Goal: Task Accomplishment & Management: Manage account settings

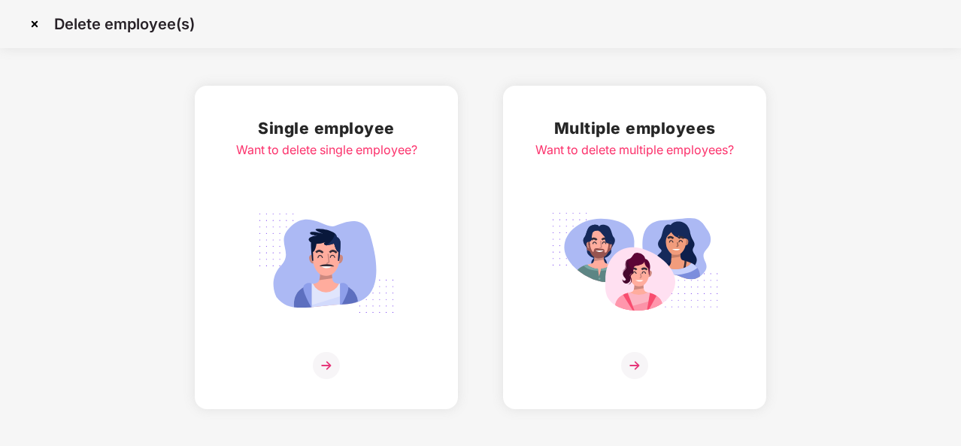
click at [313, 340] on div "Single employee Want to delete single employee?" at bounding box center [326, 247] width 181 height 263
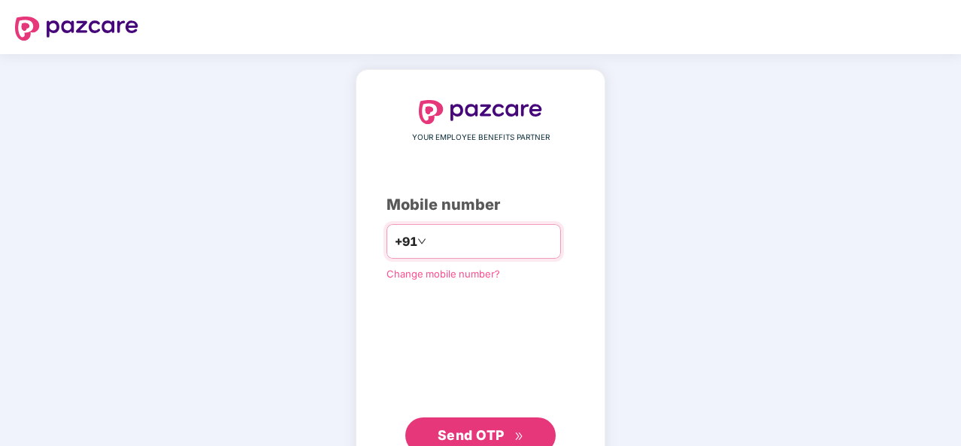
click at [498, 243] on input "number" at bounding box center [490, 241] width 123 height 24
type input "**********"
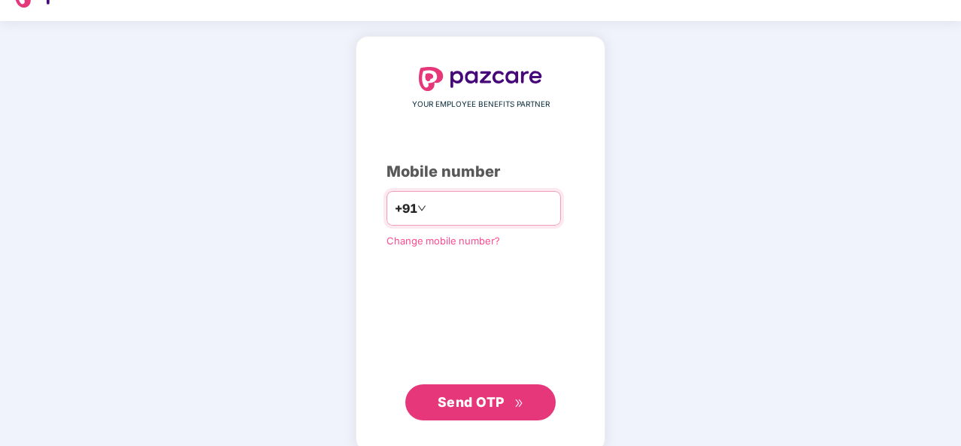
scroll to position [51, 0]
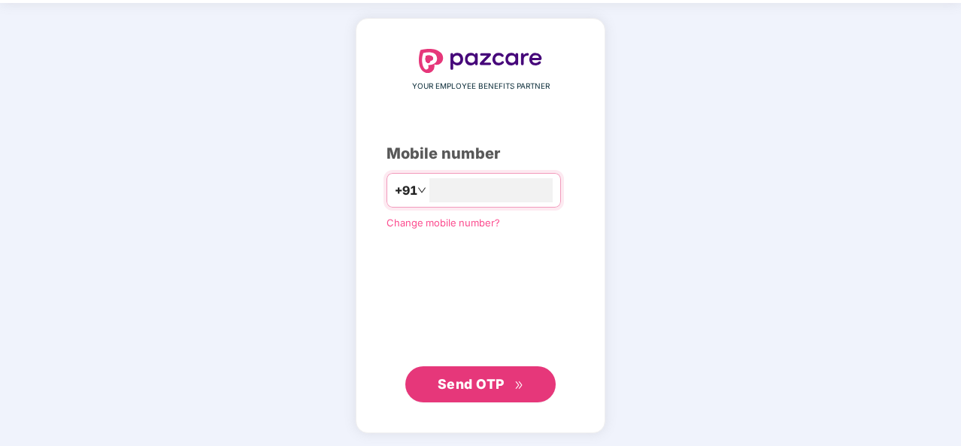
click at [494, 381] on span "Send OTP" at bounding box center [470, 384] width 67 height 16
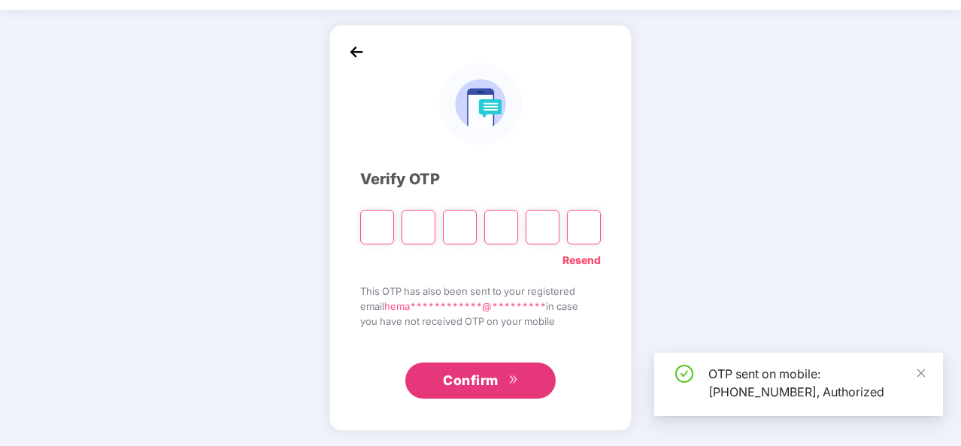
scroll to position [44, 0]
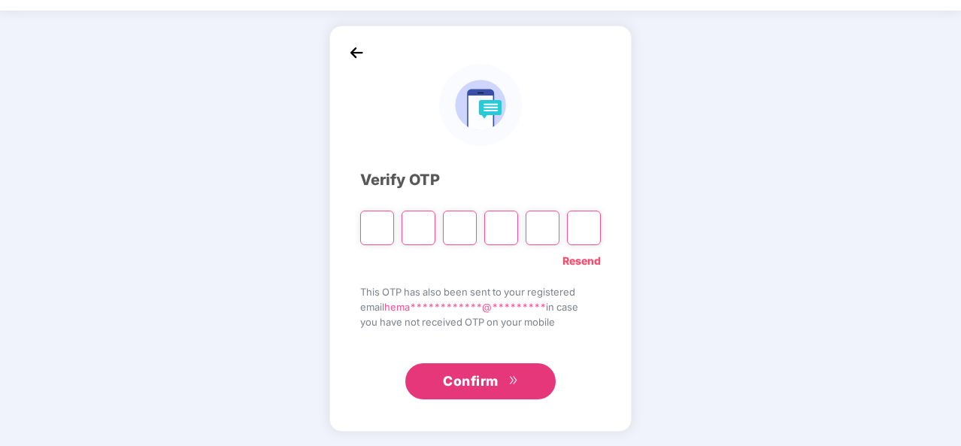
type input "*"
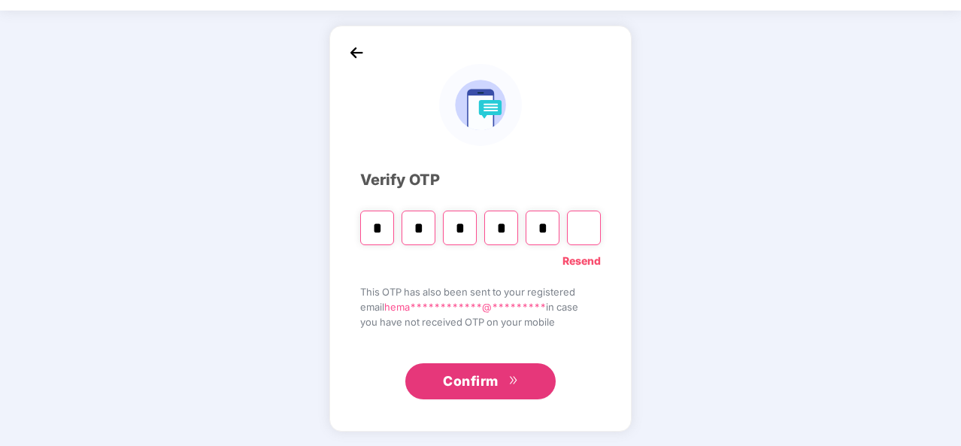
type input "*"
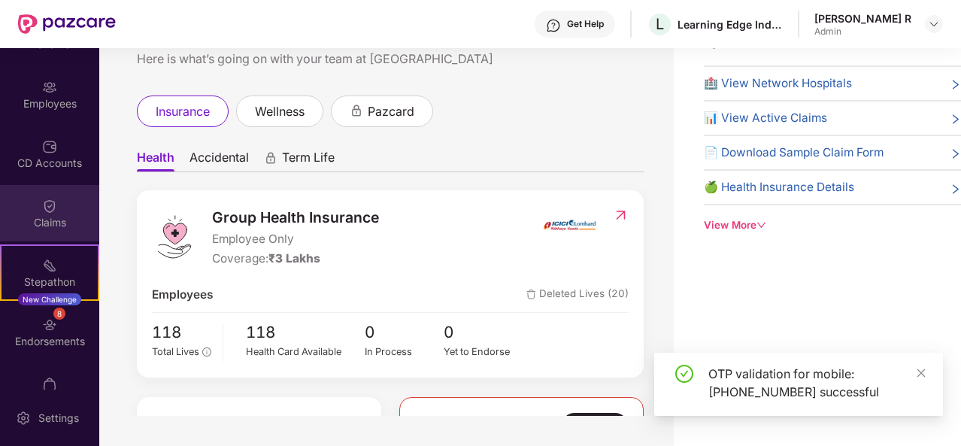
scroll to position [133, 0]
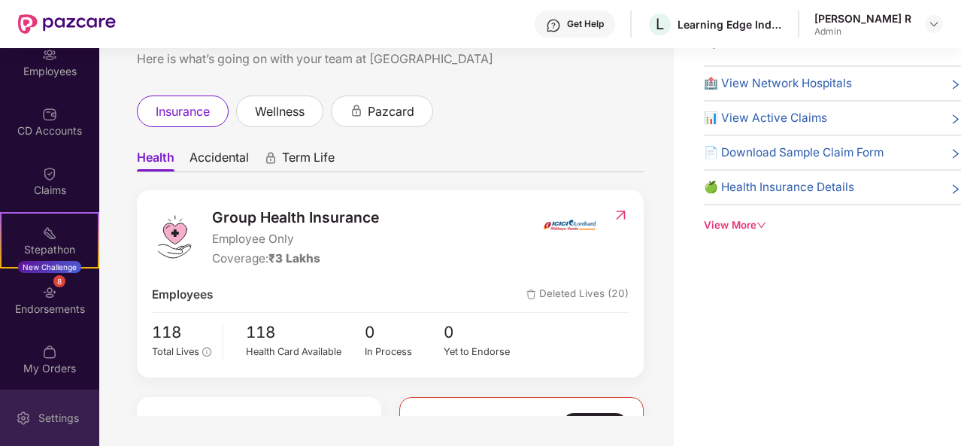
click at [39, 408] on div "Settings" at bounding box center [49, 417] width 99 height 56
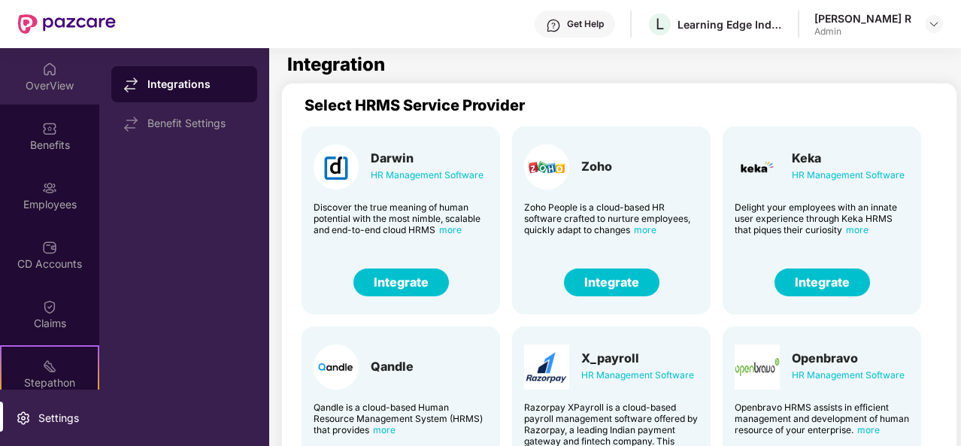
click at [47, 89] on div "OverView" at bounding box center [49, 85] width 99 height 15
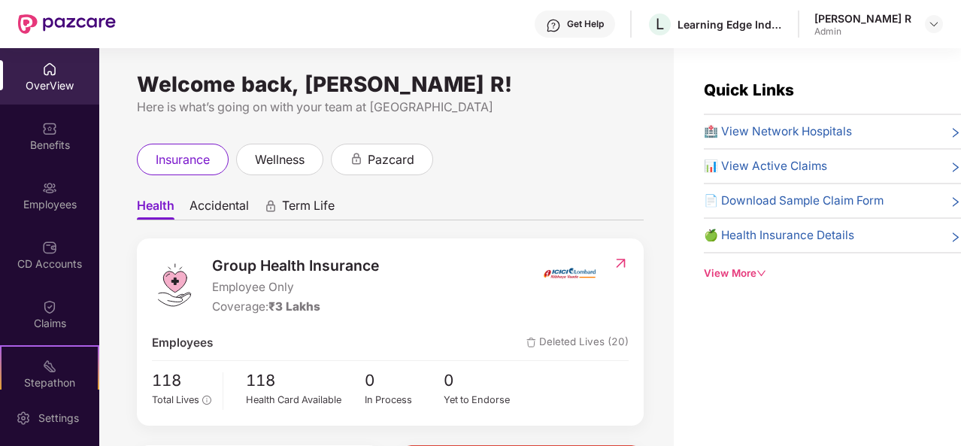
scroll to position [133, 0]
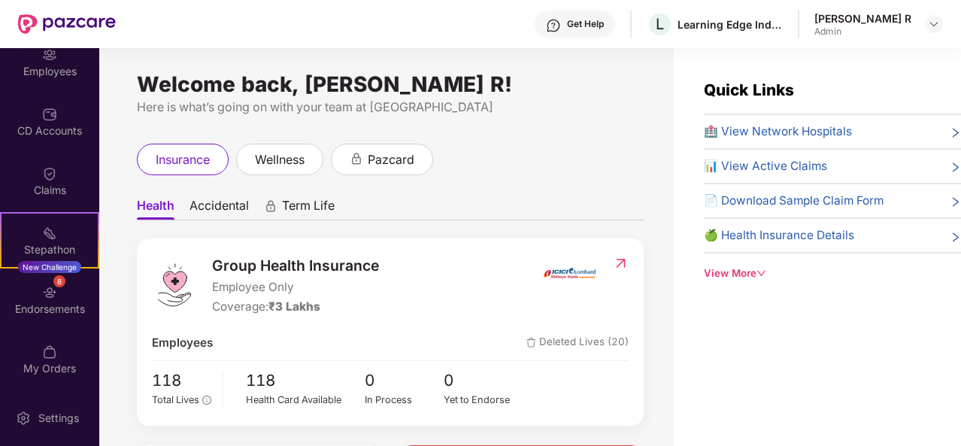
click at [746, 261] on div "Quick Links 🏥 View Network Hospitals 📊 View Active Claims 📄 Download Sample Cla…" at bounding box center [832, 179] width 257 height 203
click at [746, 265] on div "View More" at bounding box center [832, 273] width 257 height 16
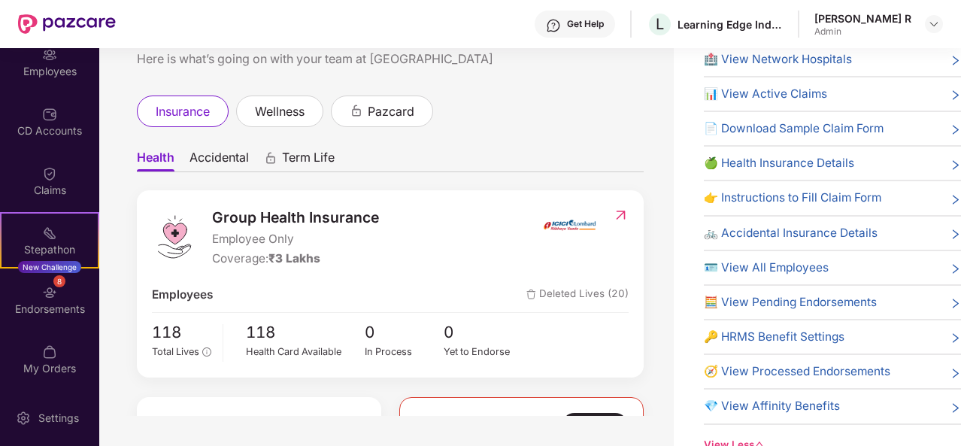
scroll to position [0, 0]
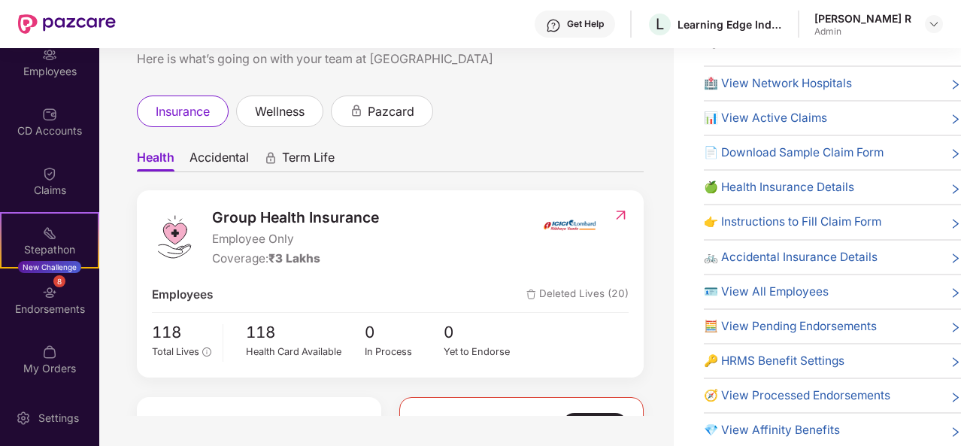
click at [797, 189] on span "🍏 Health Insurance Details" at bounding box center [779, 187] width 150 height 18
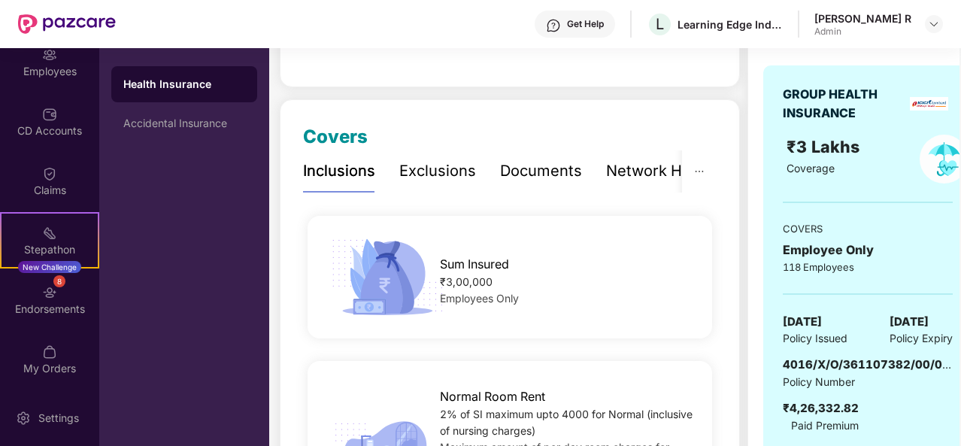
scroll to position [186, 0]
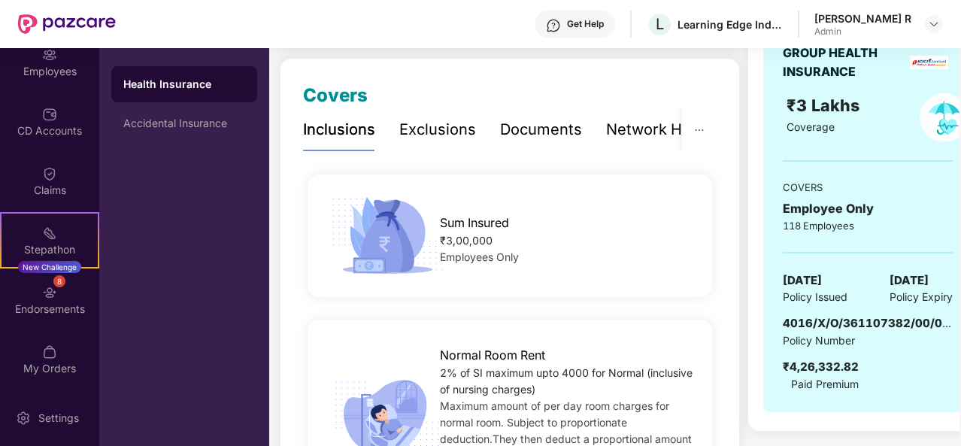
click at [564, 127] on div "Documents" at bounding box center [541, 129] width 82 height 23
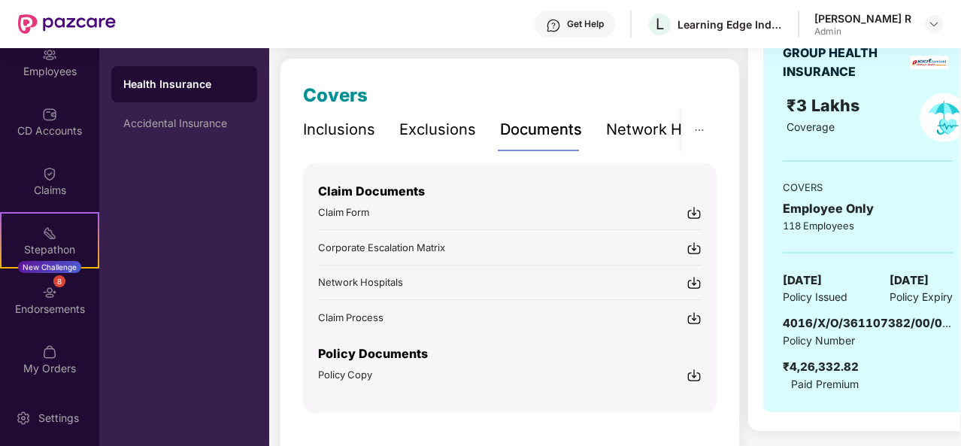
click at [695, 373] on img at bounding box center [693, 375] width 15 height 15
click at [940, 27] on div at bounding box center [933, 24] width 18 height 18
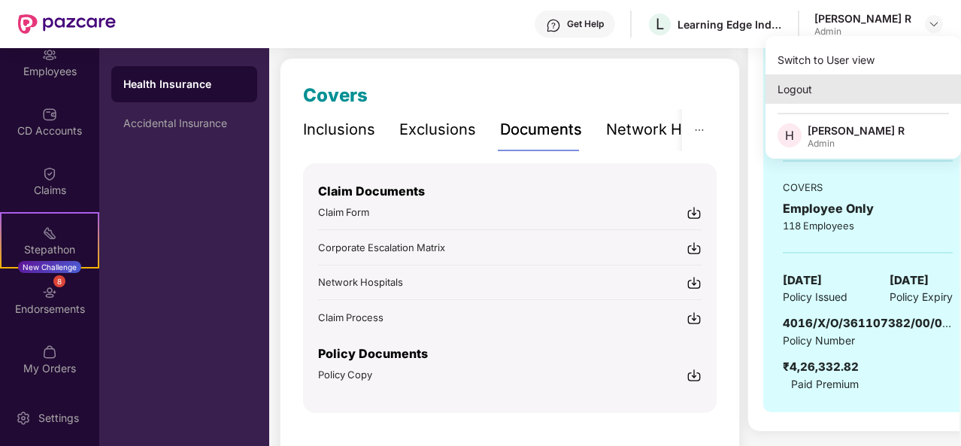
click at [842, 91] on div "Logout" at bounding box center [862, 88] width 195 height 29
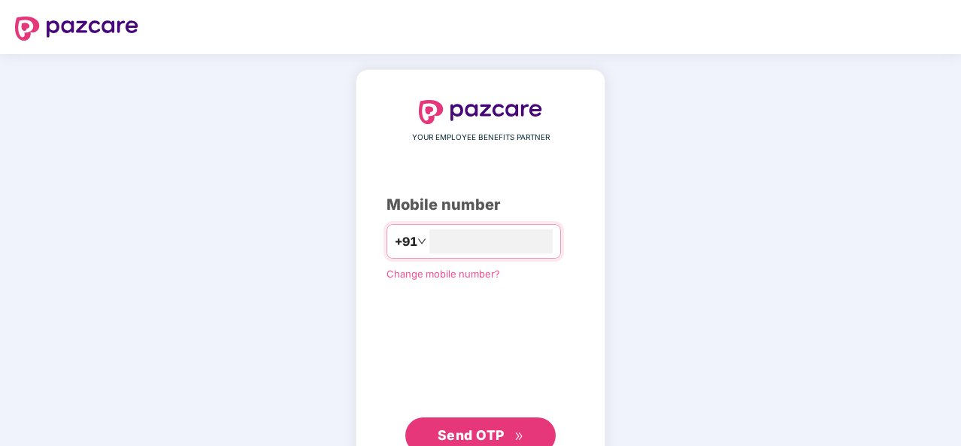
type input "**********"
click at [483, 432] on span "Send OTP" at bounding box center [470, 435] width 67 height 16
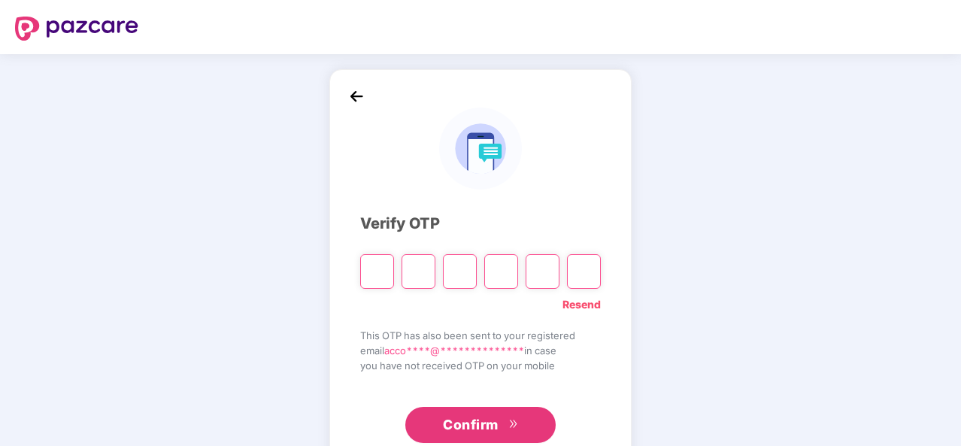
type input "*"
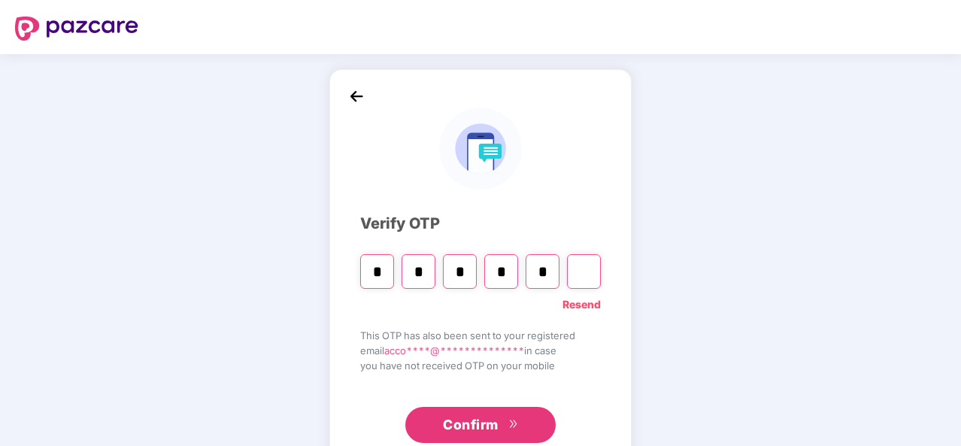
type input "*"
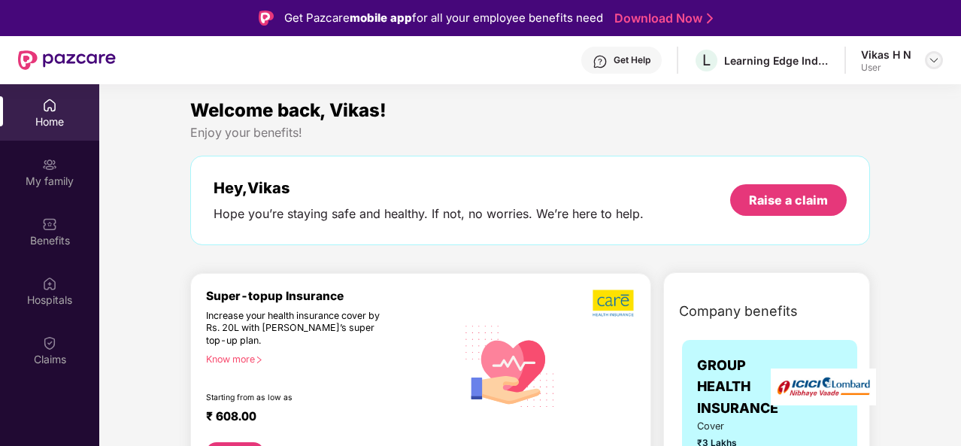
click at [931, 56] on img at bounding box center [933, 60] width 12 height 12
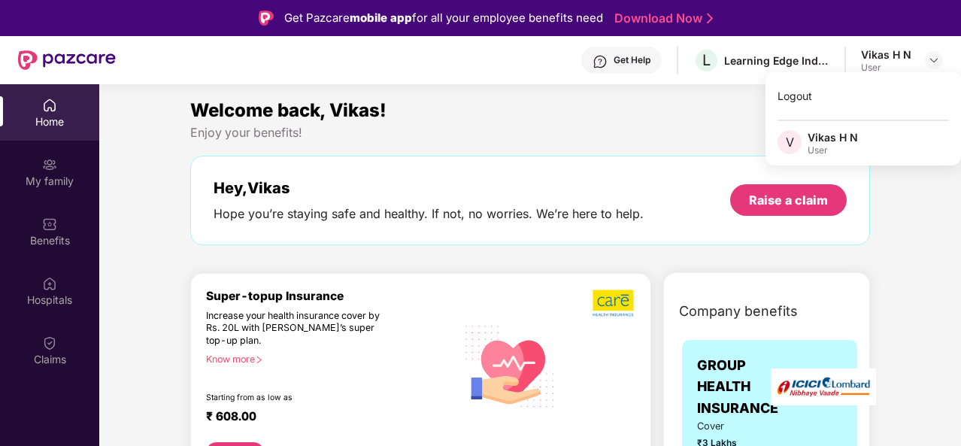
click at [731, 121] on div "Welcome back, Vikas!" at bounding box center [529, 110] width 679 height 29
